Goal: Obtain resource: Download file/media

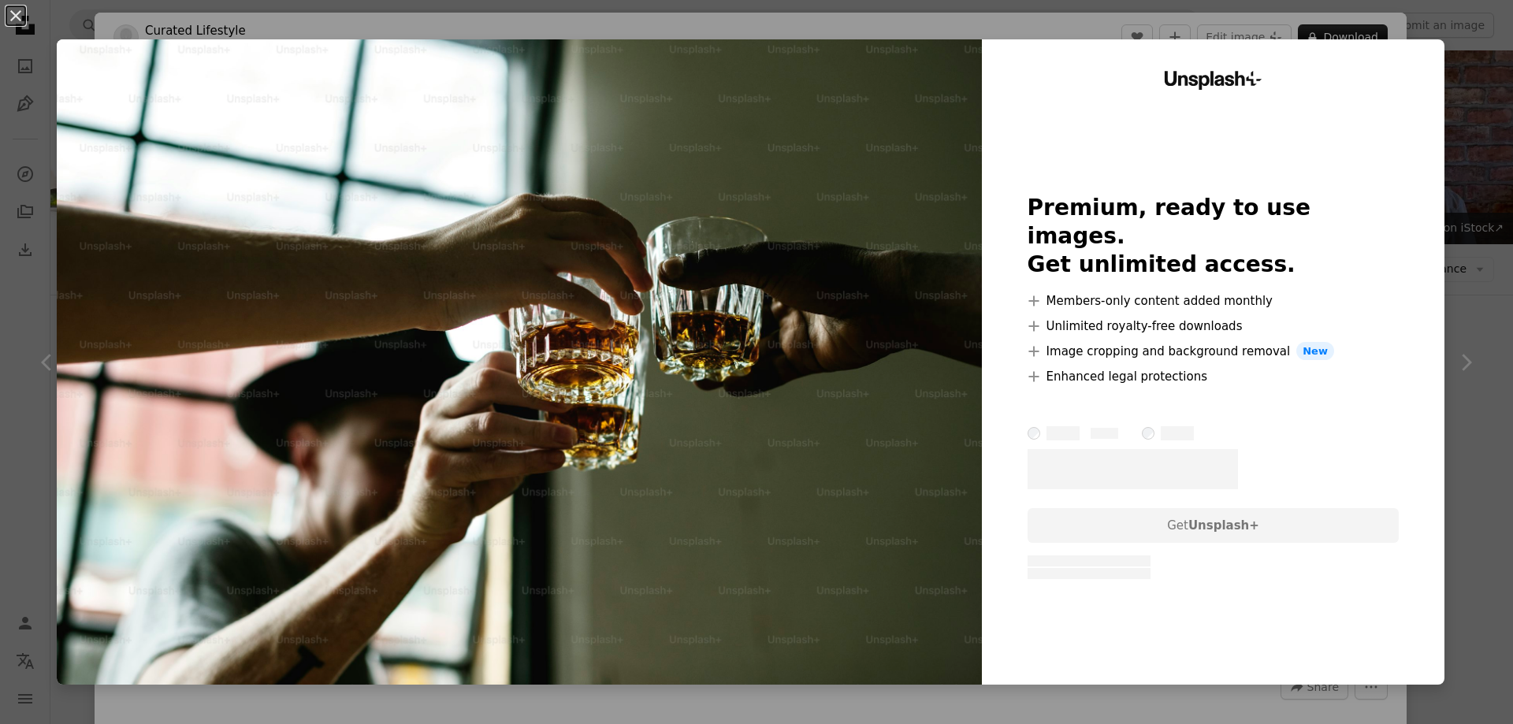
scroll to position [2206, 0]
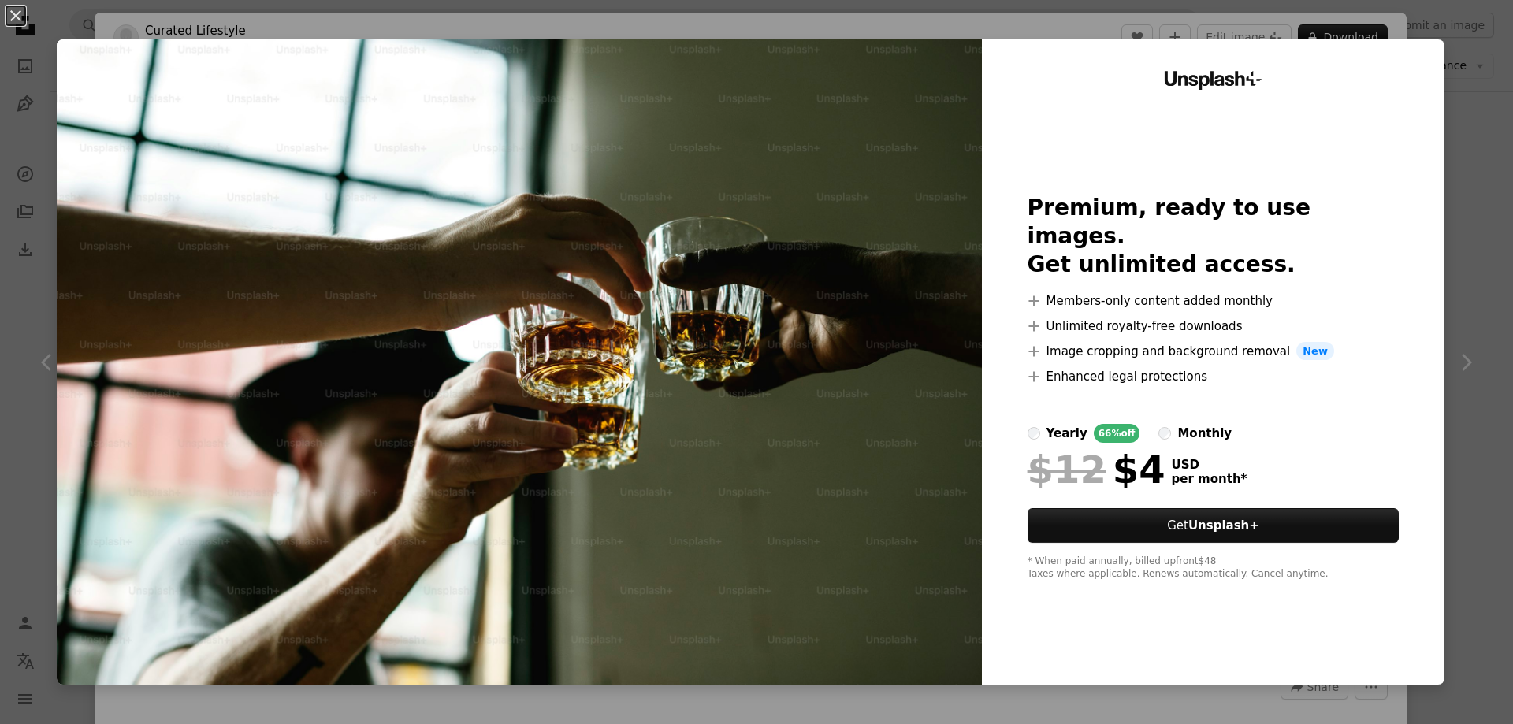
click at [1472, 83] on div "An X shape Unsplash+ Premium, ready to use images. Get unlimited access. A plus…" at bounding box center [756, 362] width 1513 height 724
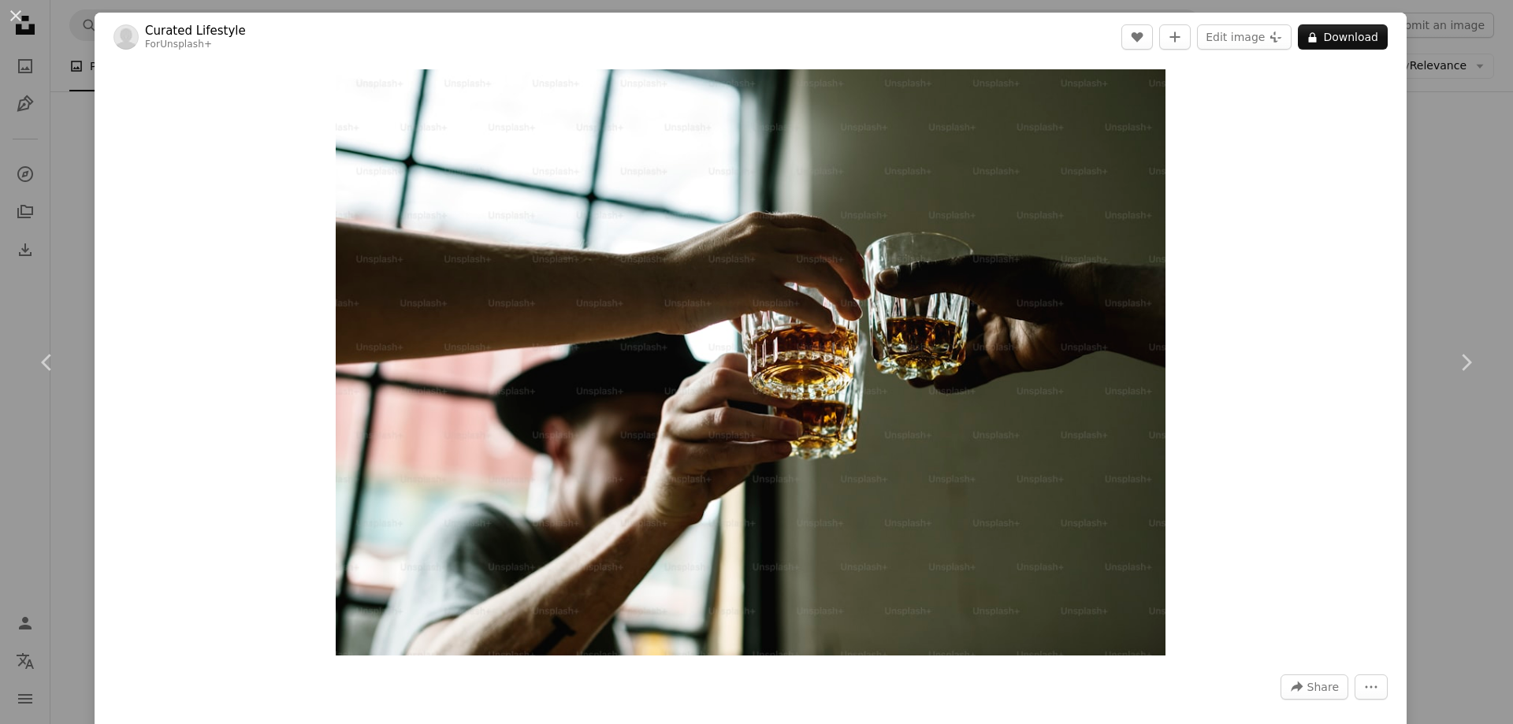
click at [17, 18] on button "An X shape" at bounding box center [15, 15] width 19 height 19
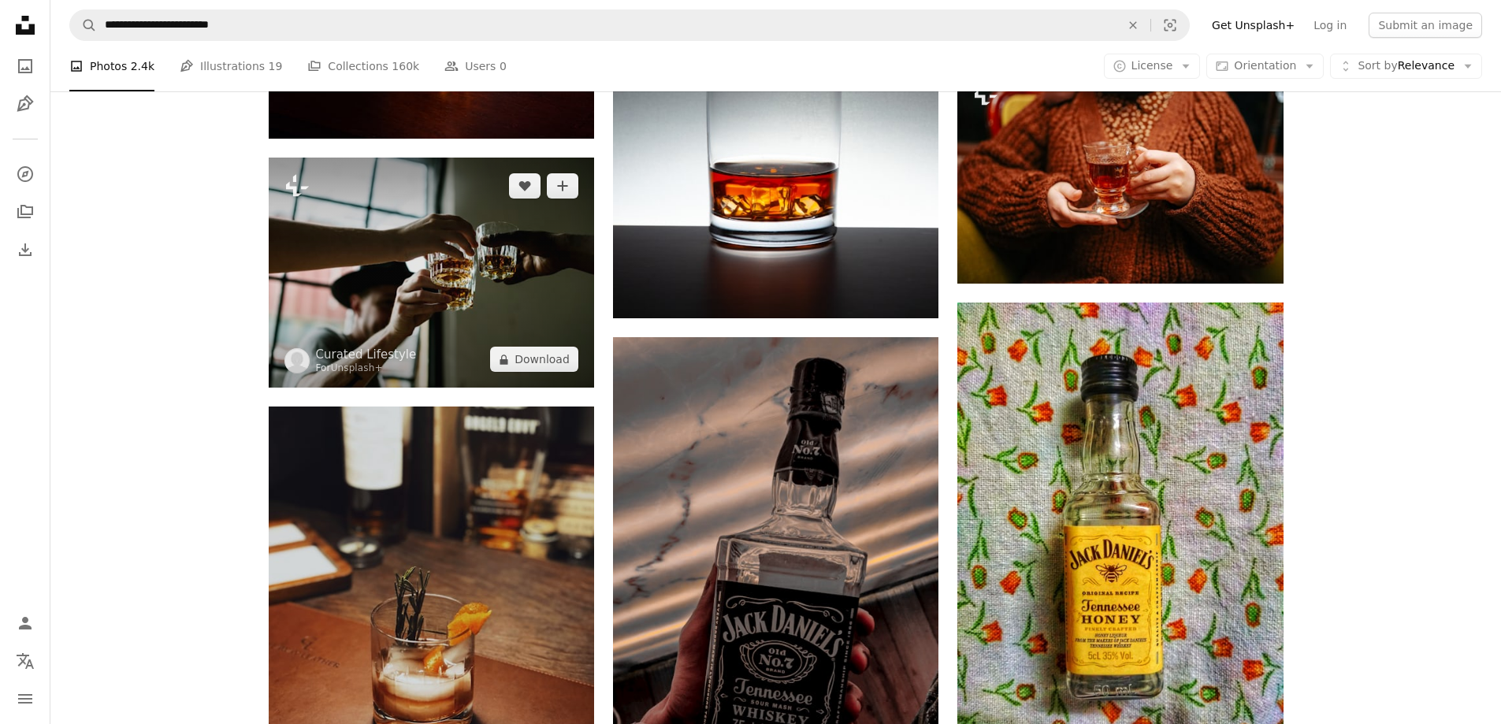
click at [336, 228] on img at bounding box center [431, 273] width 325 height 231
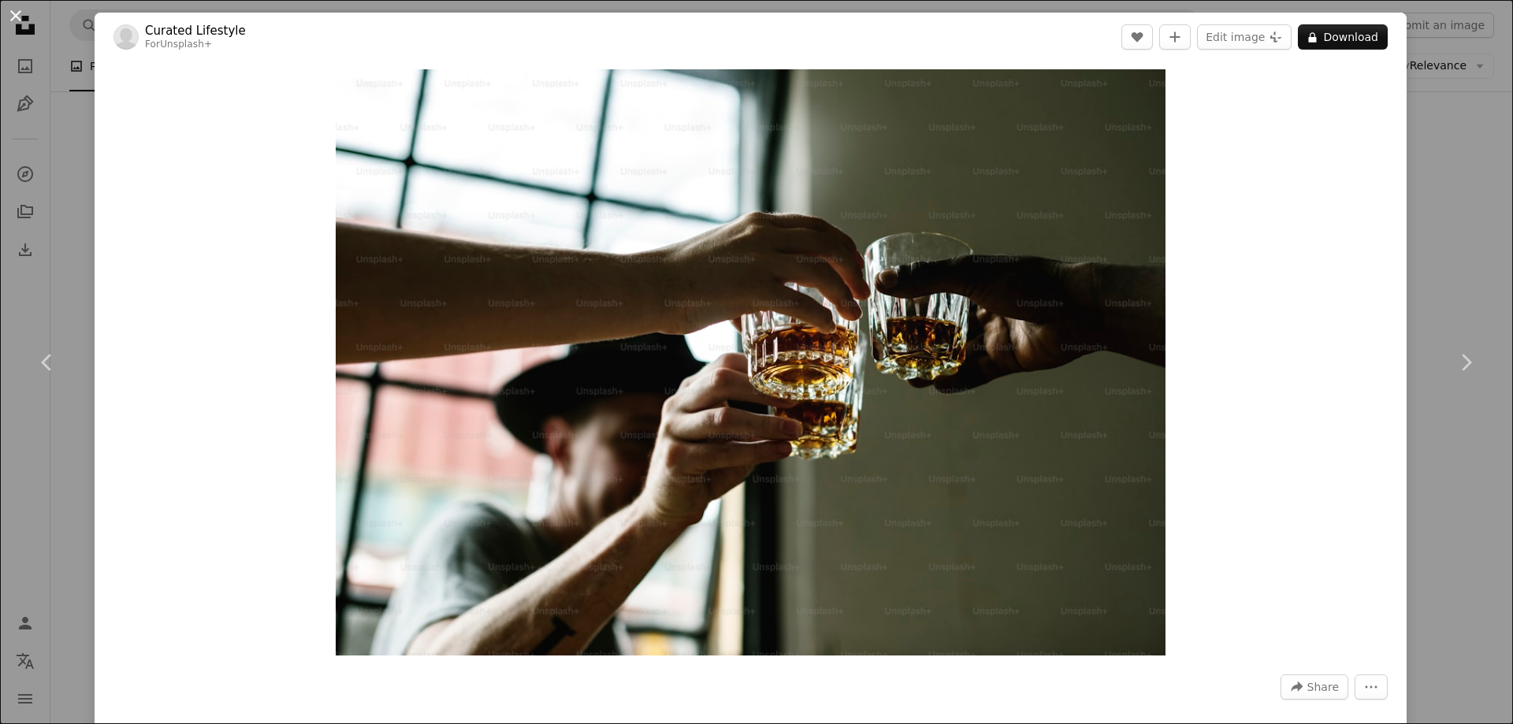
click at [6, 18] on button "An X shape" at bounding box center [15, 15] width 19 height 19
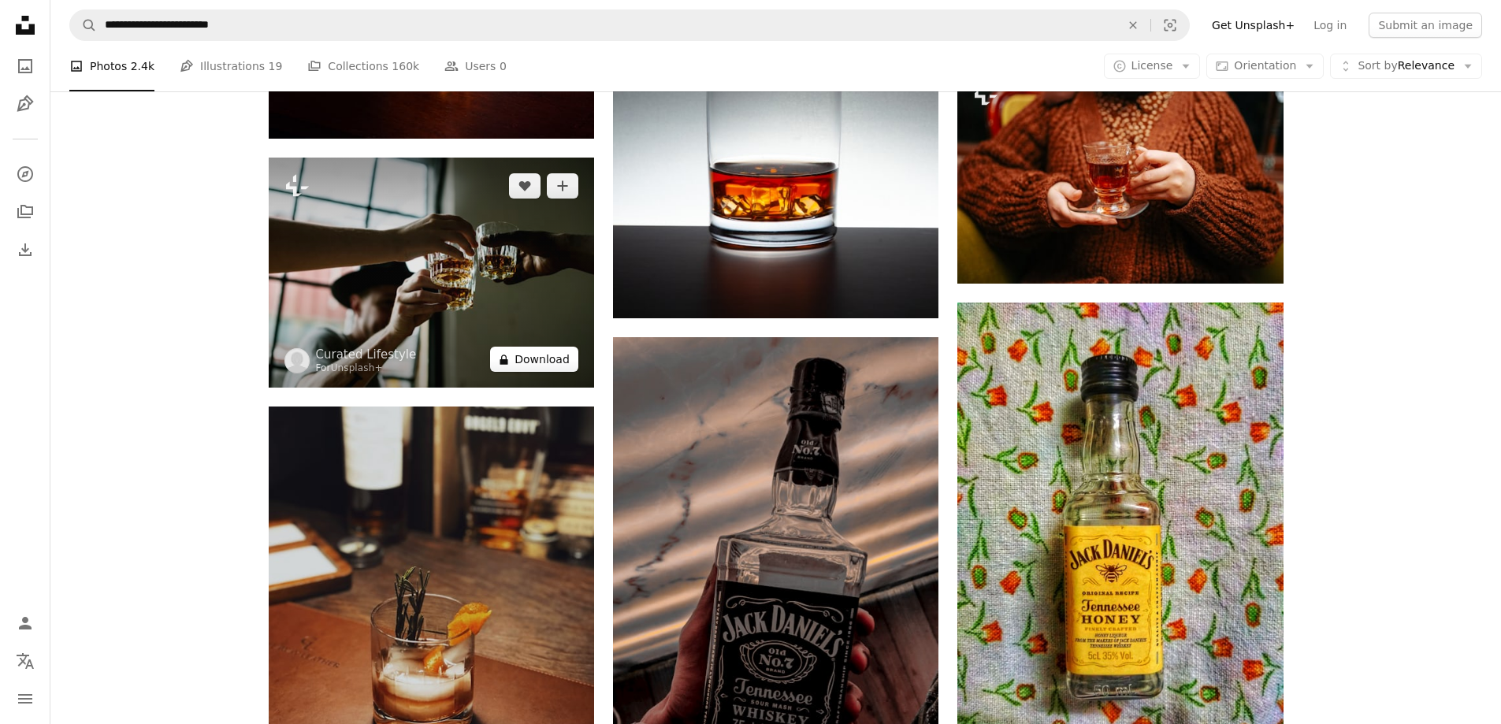
click at [522, 367] on button "A lock Download" at bounding box center [534, 359] width 88 height 25
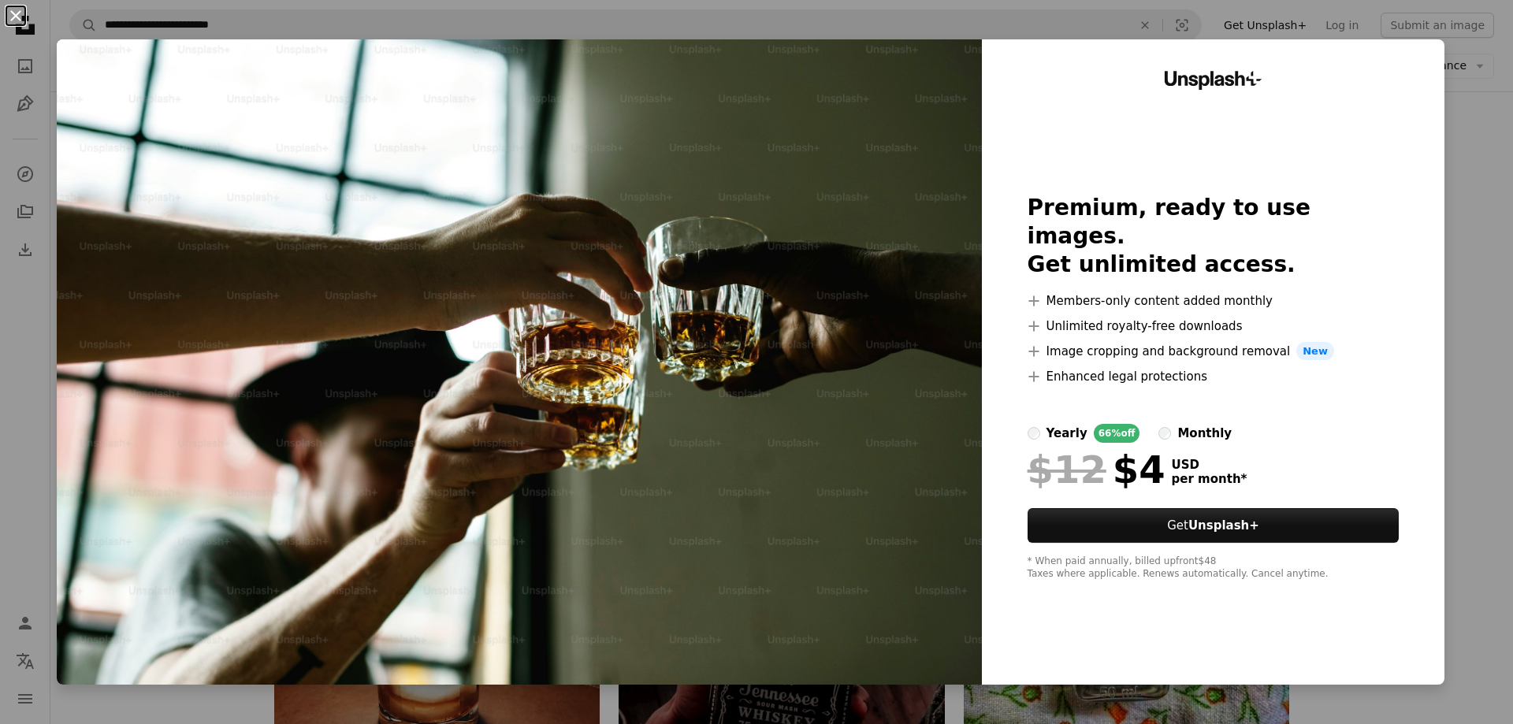
click at [14, 17] on button "An X shape" at bounding box center [15, 15] width 19 height 19
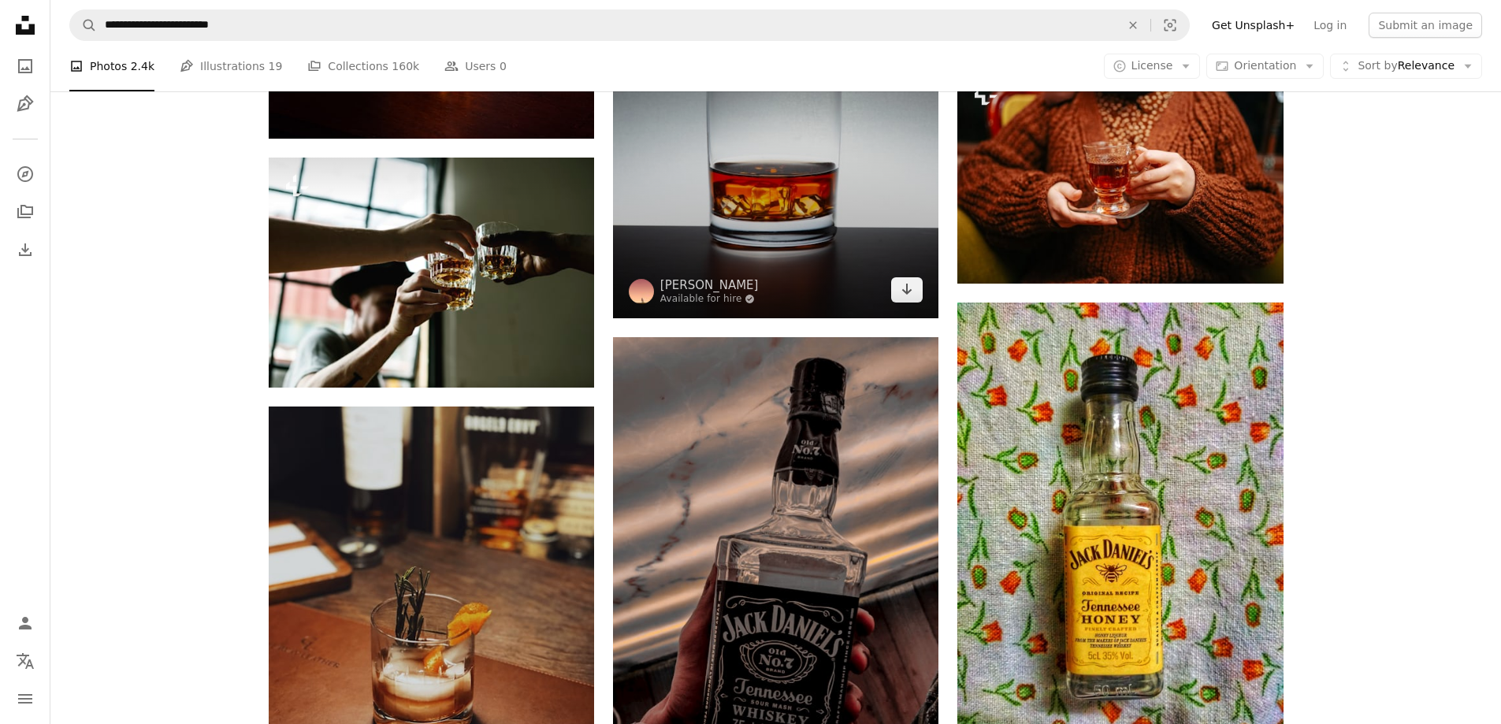
click at [819, 234] on img at bounding box center [775, 74] width 325 height 489
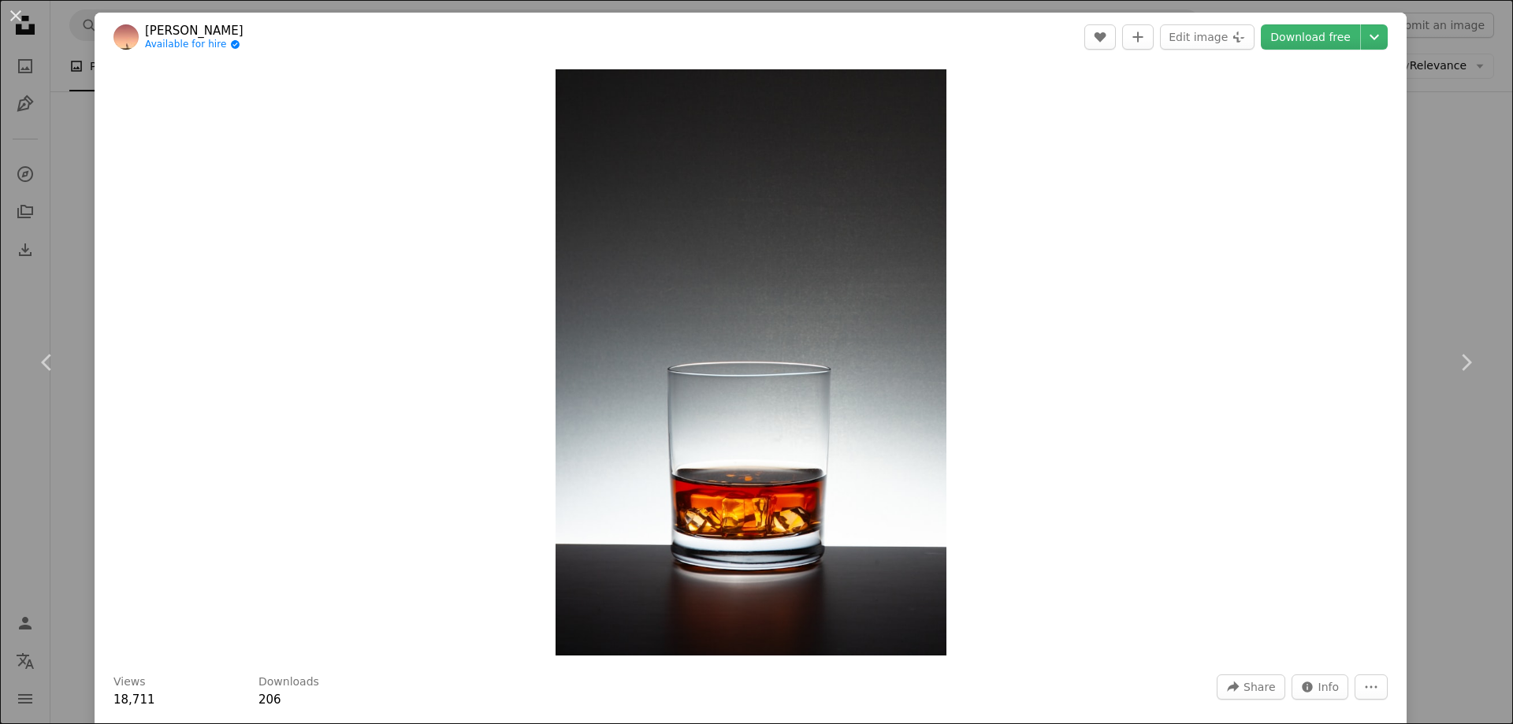
click at [15, 20] on button "An X shape" at bounding box center [15, 15] width 19 height 19
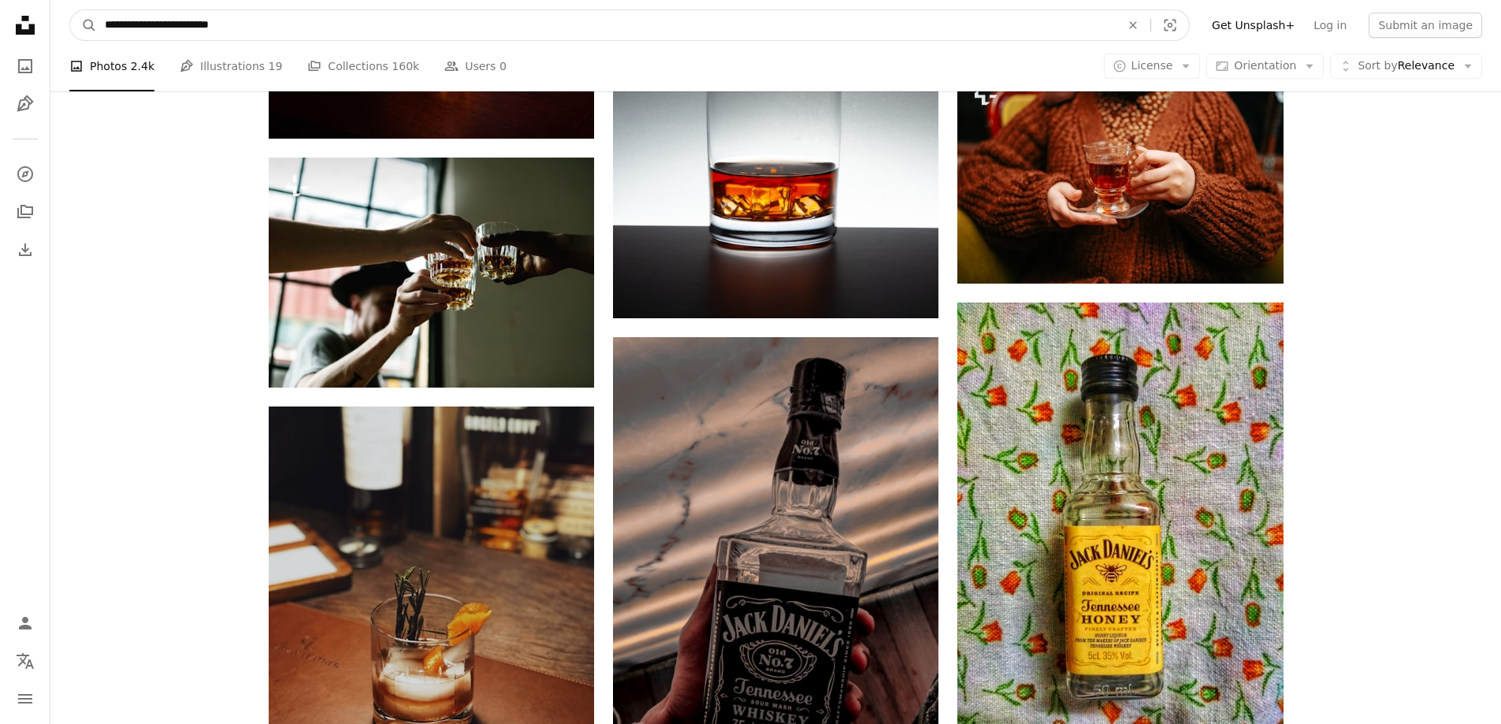
click at [280, 25] on input "**********" at bounding box center [606, 25] width 1019 height 30
